Goal: Task Accomplishment & Management: Complete application form

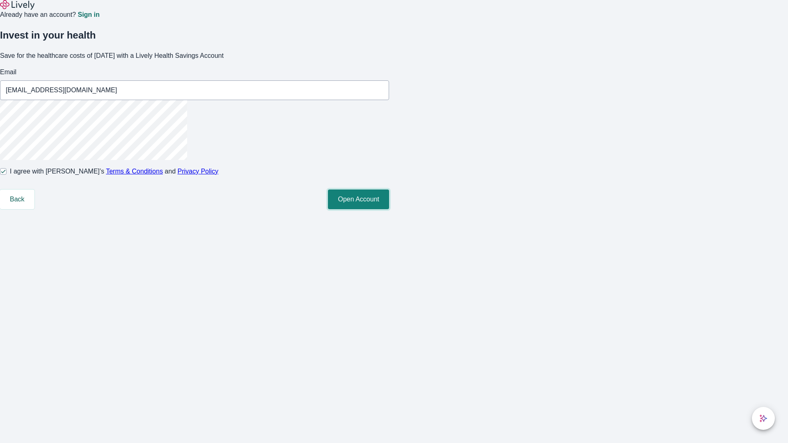
click at [389, 209] on button "Open Account" at bounding box center [358, 200] width 61 height 20
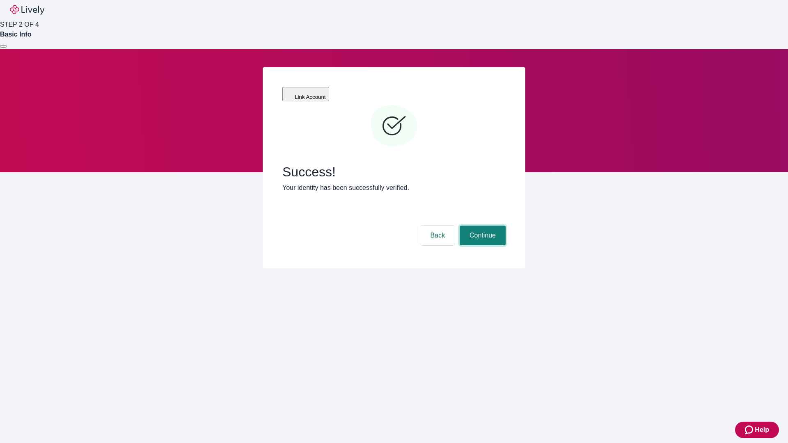
click at [481, 226] on button "Continue" at bounding box center [483, 236] width 46 height 20
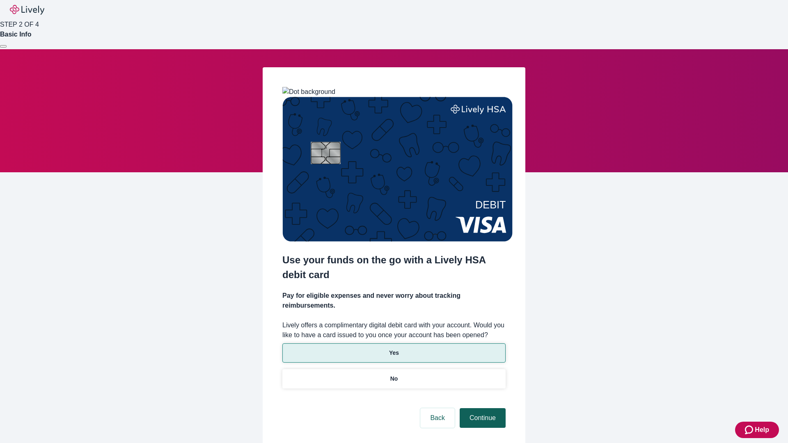
click at [394, 349] on p "Yes" at bounding box center [394, 353] width 10 height 9
click at [481, 408] on button "Continue" at bounding box center [483, 418] width 46 height 20
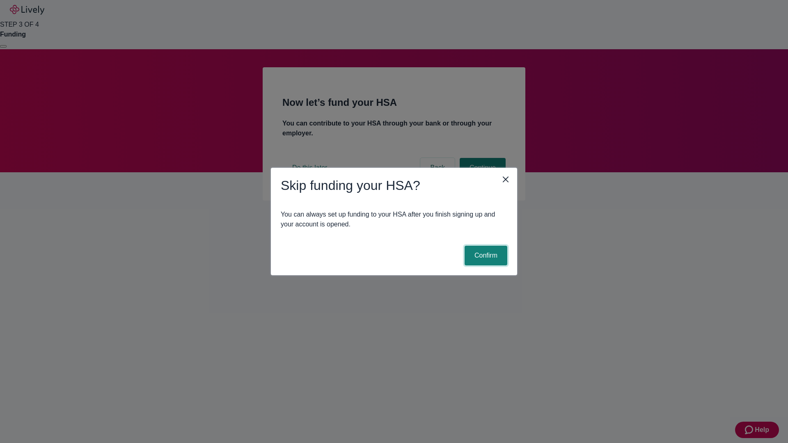
click at [485, 256] on button "Confirm" at bounding box center [486, 256] width 43 height 20
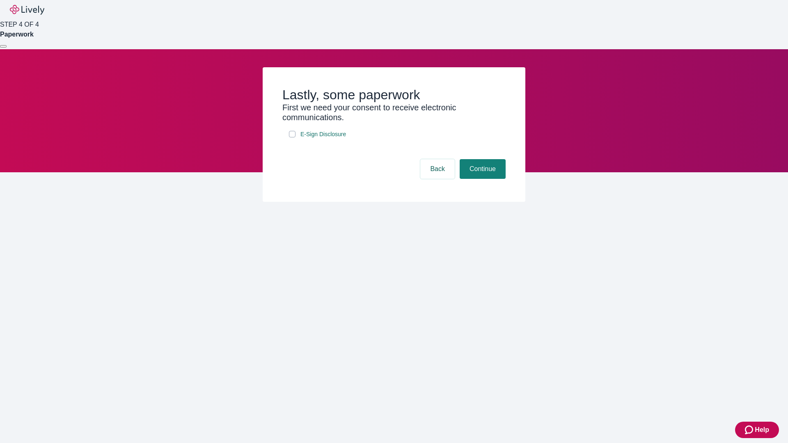
click at [292, 137] on input "E-Sign Disclosure" at bounding box center [292, 134] width 7 height 7
checkbox input "true"
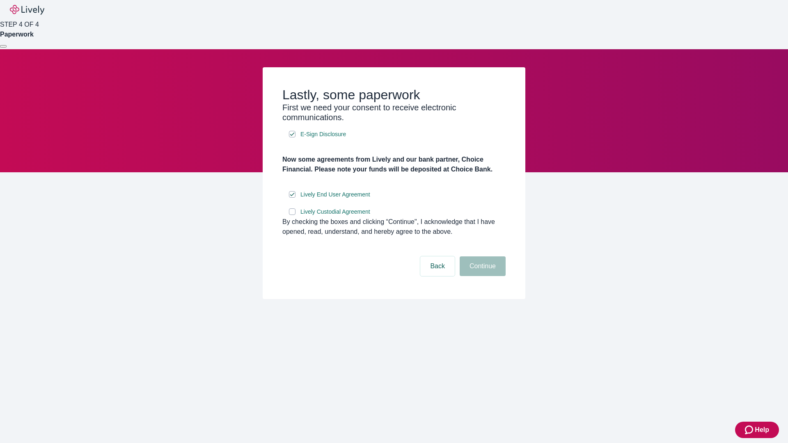
click at [292, 215] on input "Lively Custodial Agreement" at bounding box center [292, 211] width 7 height 7
checkbox input "true"
click at [481, 276] on button "Continue" at bounding box center [483, 267] width 46 height 20
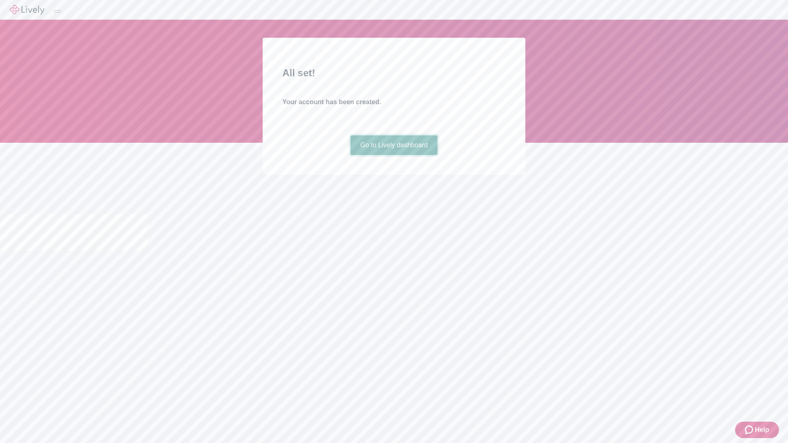
click at [394, 155] on link "Go to Lively dashboard" at bounding box center [393, 145] width 87 height 20
